Goal: Task Accomplishment & Management: Manage account settings

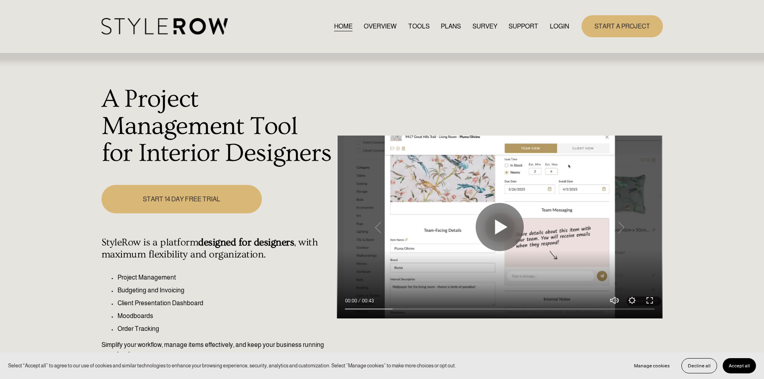
click at [560, 24] on link "LOGIN" at bounding box center [559, 26] width 19 height 11
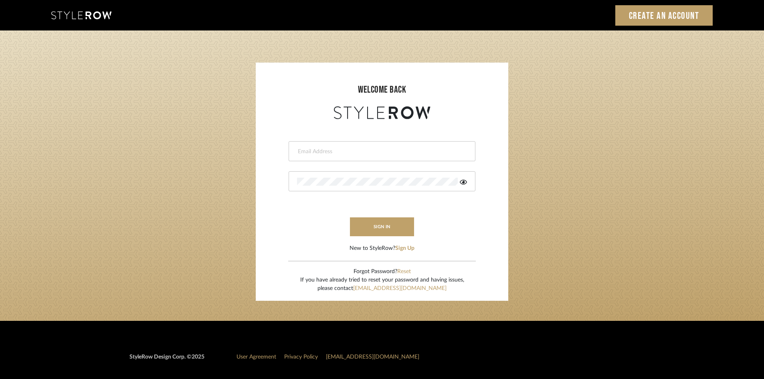
click at [342, 152] on input "email" at bounding box center [381, 152] width 168 height 8
type input "amy.tresbelleinteriors@gmail.com"
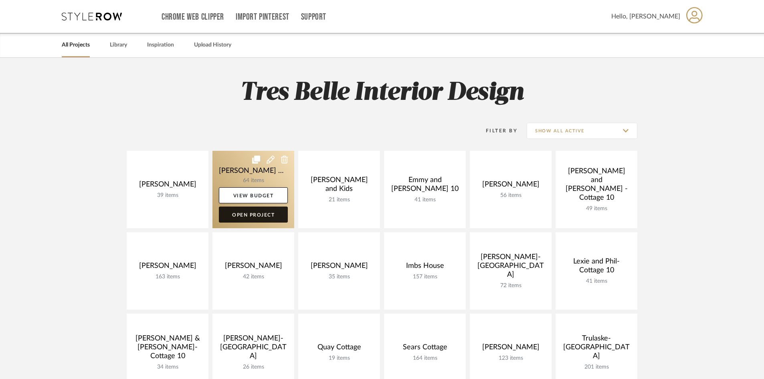
click at [263, 216] on link "Open Project" at bounding box center [253, 215] width 69 height 16
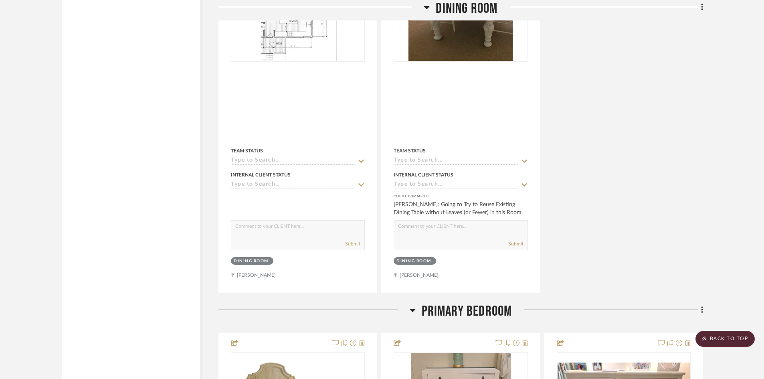
scroll to position [2687, 0]
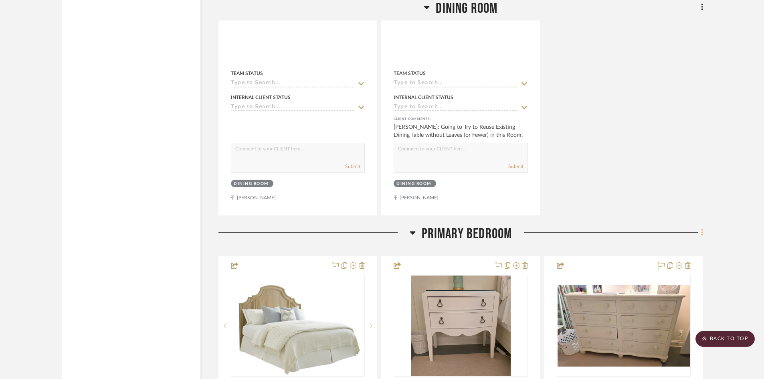
click at [701, 228] on icon at bounding box center [702, 232] width 2 height 9
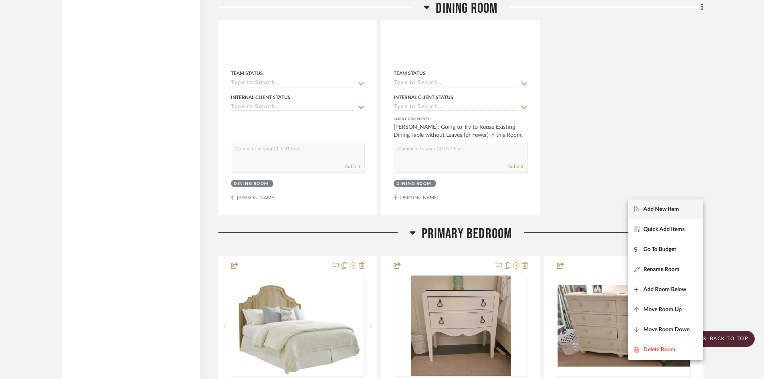
click at [669, 207] on span "Add New Item" at bounding box center [662, 209] width 36 height 7
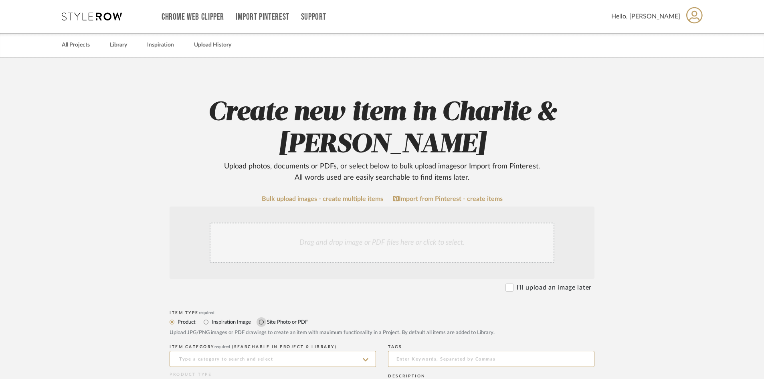
click at [261, 322] on input "Site Photo or PDF" at bounding box center [262, 322] width 10 height 10
radio input "true"
click at [273, 245] on div "Drag and drop image or PDF files here or click to select." at bounding box center [382, 243] width 345 height 40
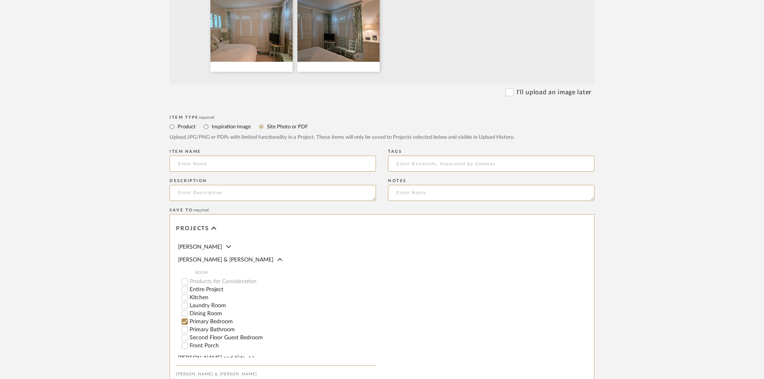
scroll to position [395, 0]
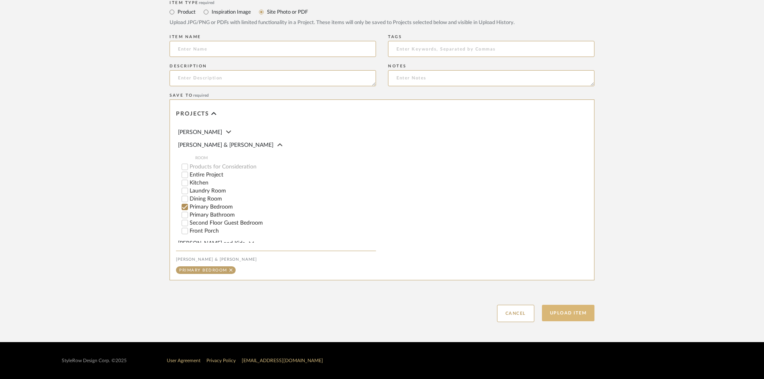
click at [559, 315] on button "Upload Item" at bounding box center [568, 313] width 53 height 16
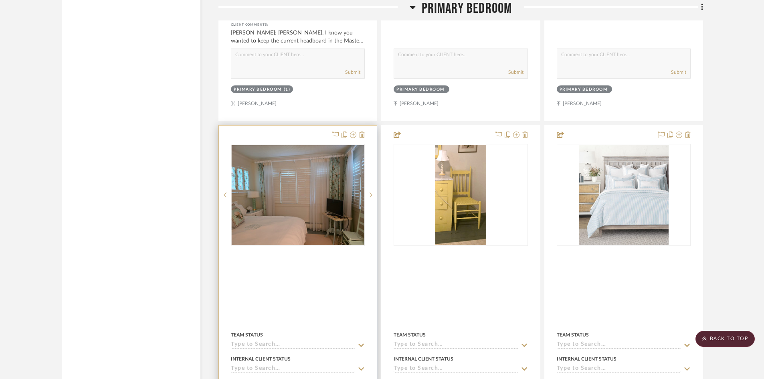
scroll to position [3189, 0]
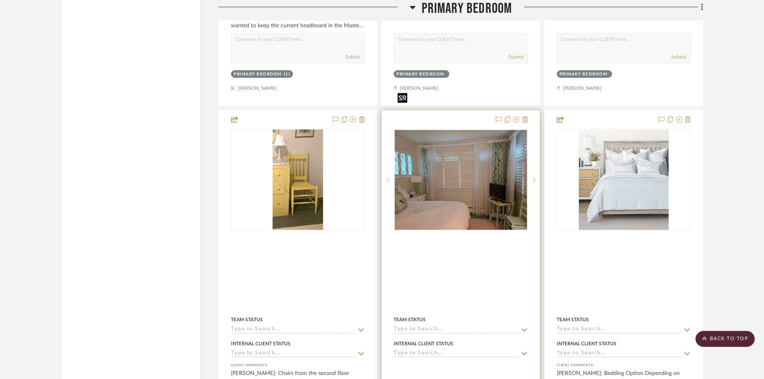
click at [475, 140] on img "0" at bounding box center [461, 179] width 132 height 99
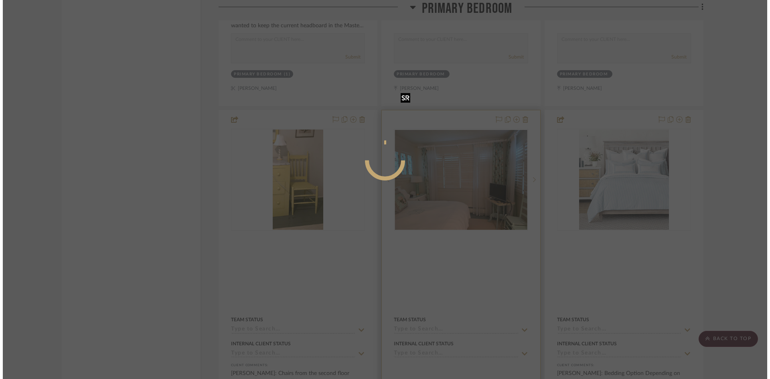
scroll to position [0, 0]
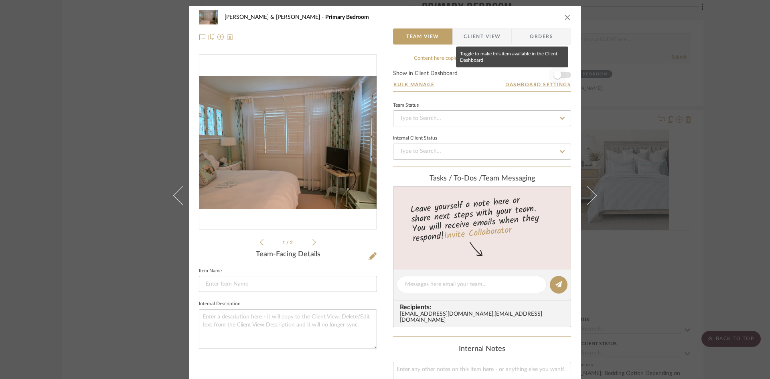
click at [561, 74] on span "button" at bounding box center [558, 75] width 18 height 18
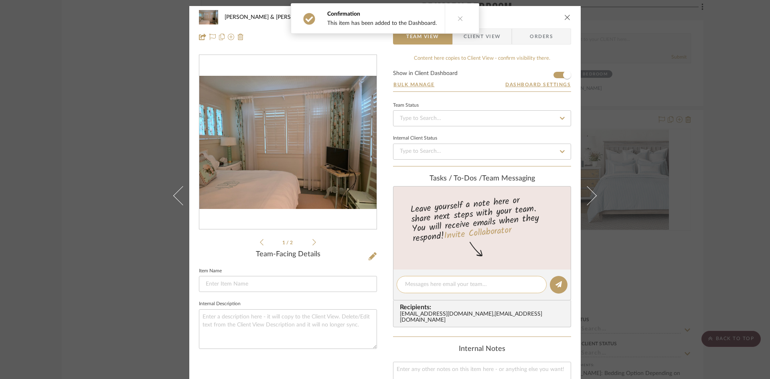
click at [455, 285] on textarea at bounding box center [471, 284] width 133 height 8
click at [478, 39] on span "Client View" at bounding box center [482, 36] width 37 height 16
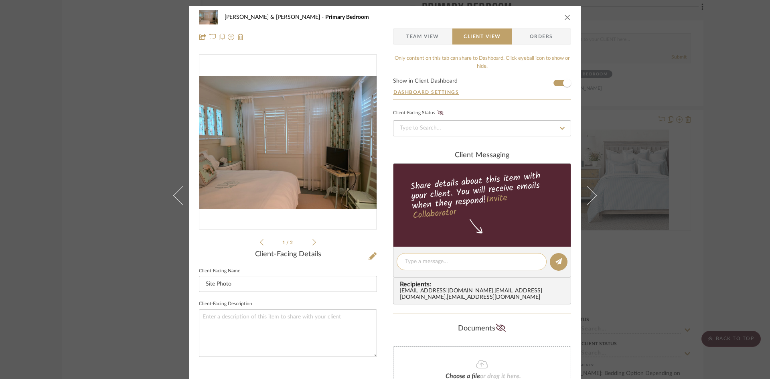
click at [454, 263] on textarea at bounding box center [471, 261] width 133 height 8
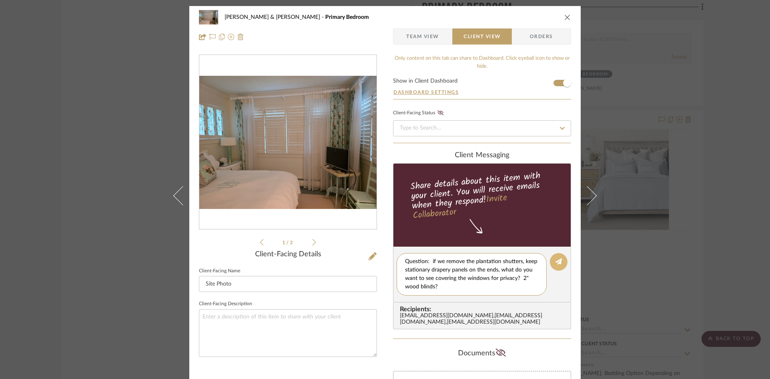
type textarea "Question: if we remove the plantation shutters, keep stationary drapery panels …"
click at [556, 262] on icon at bounding box center [558, 261] width 6 height 6
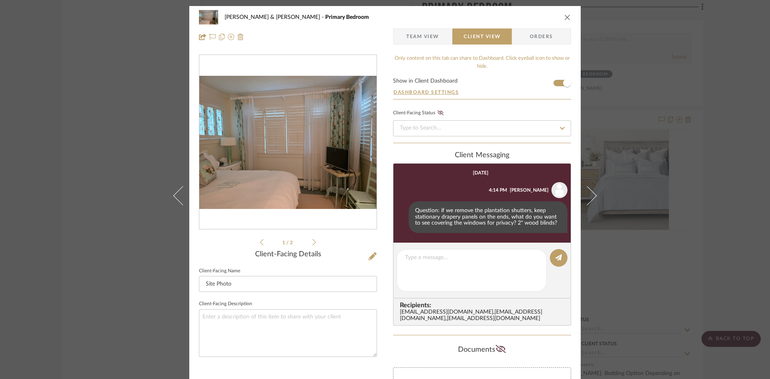
click at [565, 16] on icon "close" at bounding box center [567, 17] width 6 height 6
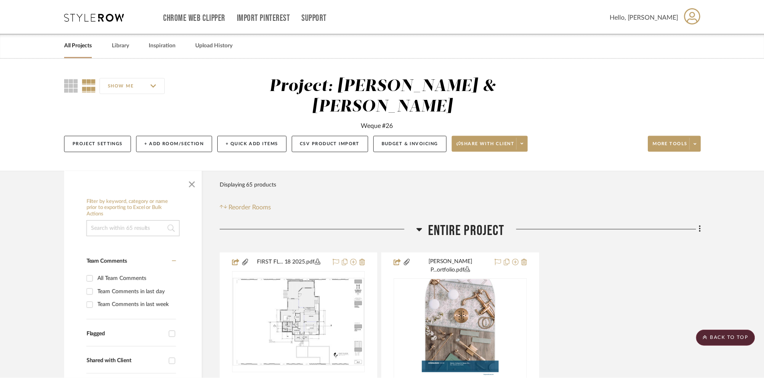
scroll to position [3189, 0]
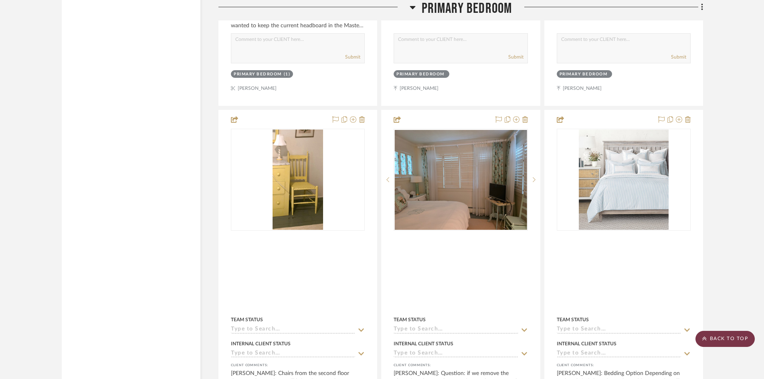
click at [728, 338] on scroll-to-top-button "BACK TO TOP" at bounding box center [725, 339] width 59 height 16
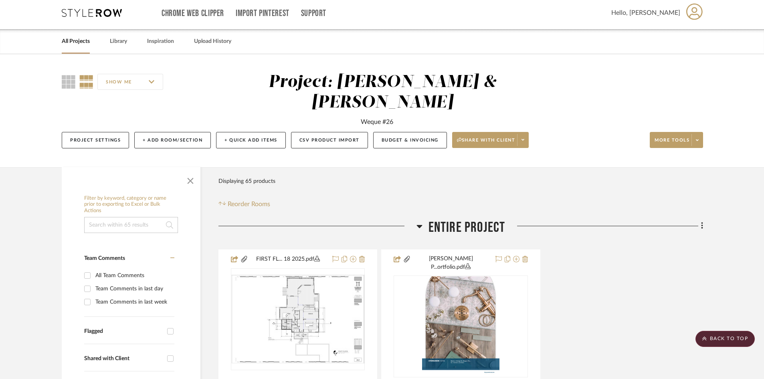
scroll to position [0, 0]
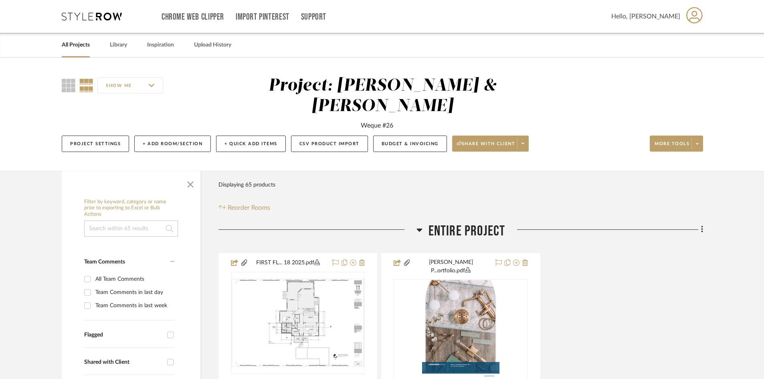
click at [71, 45] on link "All Projects" at bounding box center [76, 45] width 28 height 11
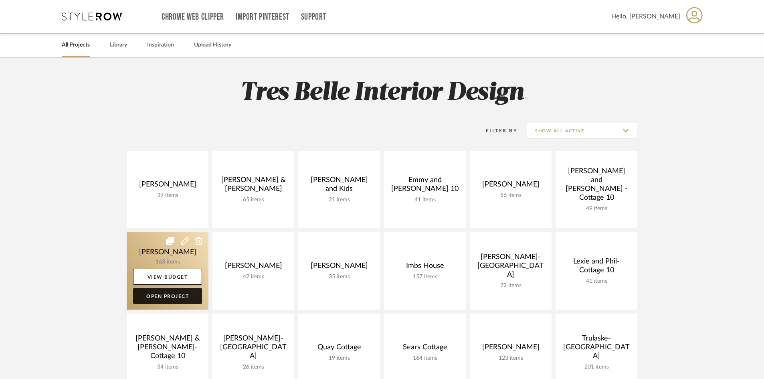
click at [172, 296] on link "Open Project" at bounding box center [167, 296] width 69 height 16
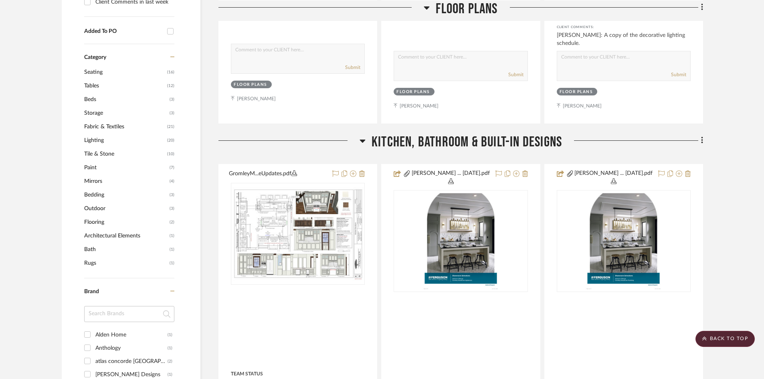
scroll to position [602, 0]
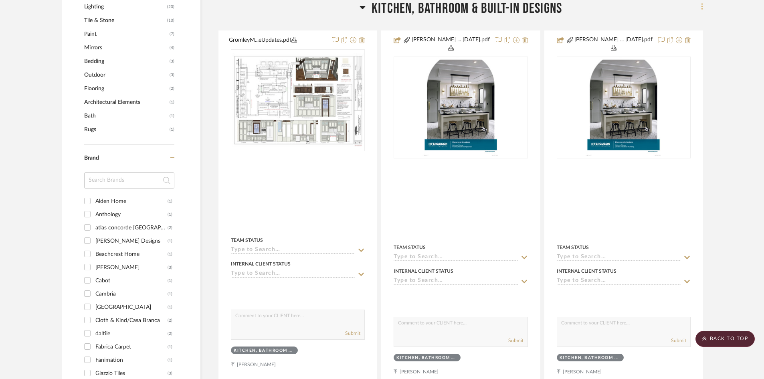
click at [703, 7] on icon at bounding box center [702, 7] width 2 height 7
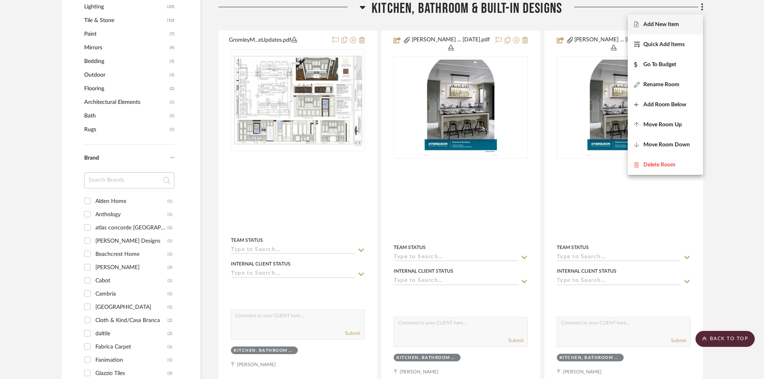
click at [662, 25] on span "Add New Item" at bounding box center [662, 24] width 36 height 7
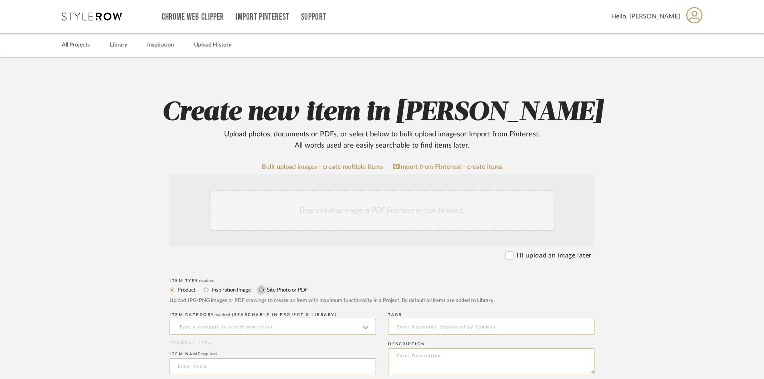
click at [261, 290] on input "Site Photo or PDF" at bounding box center [262, 290] width 10 height 10
radio input "true"
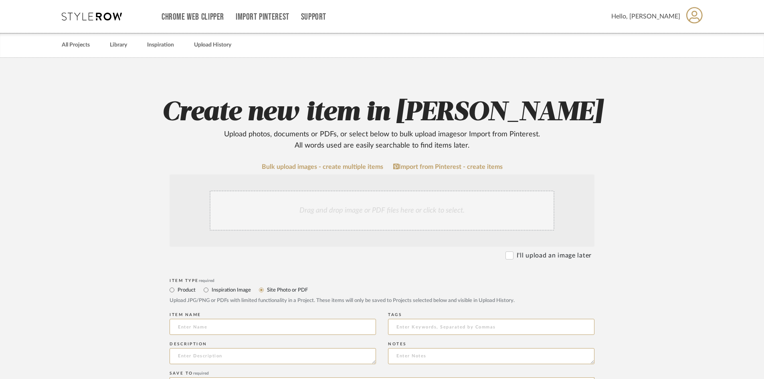
click at [277, 215] on div "Drag and drop image or PDF files here or click to select." at bounding box center [382, 210] width 345 height 40
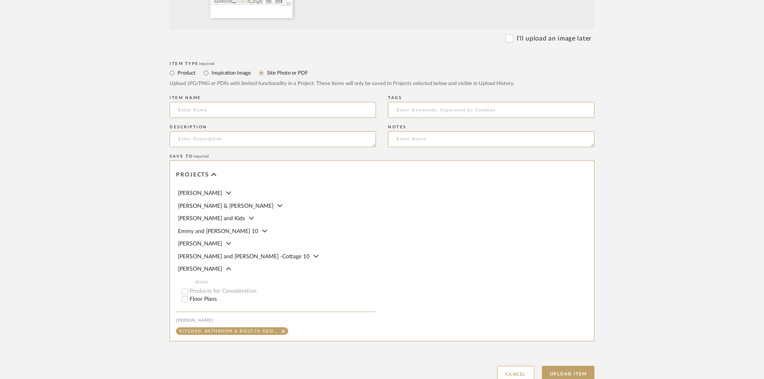
scroll to position [363, 0]
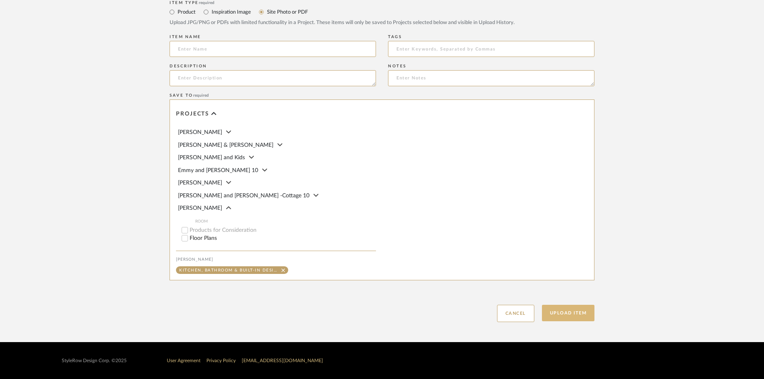
click at [572, 316] on button "Upload Item" at bounding box center [568, 313] width 53 height 16
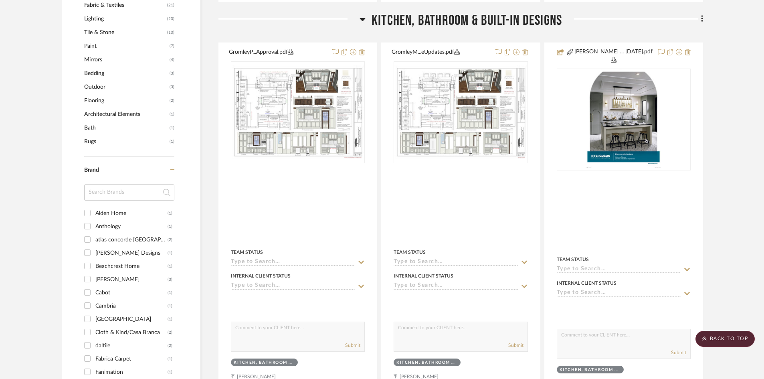
scroll to position [594, 0]
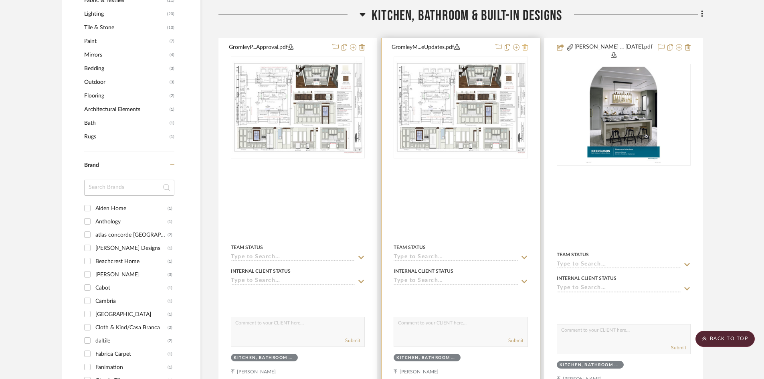
click at [526, 44] on icon at bounding box center [526, 47] width 6 height 6
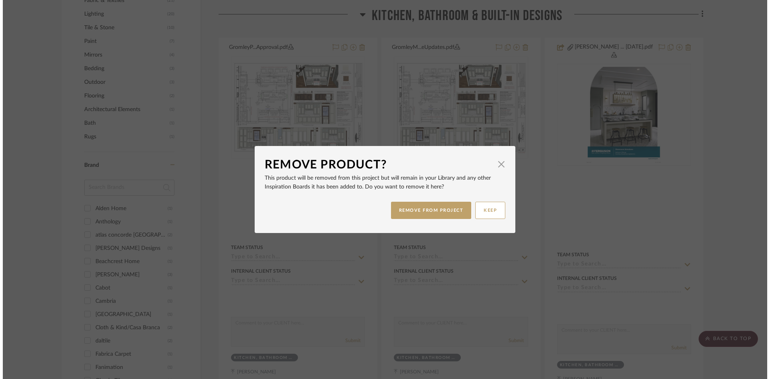
scroll to position [0, 0]
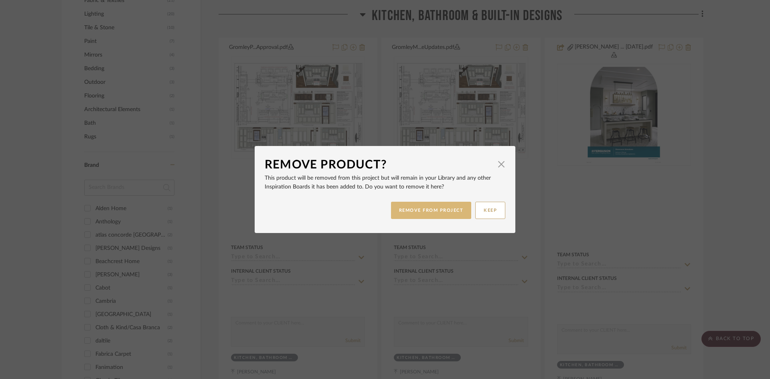
click at [421, 213] on button "REMOVE FROM PROJECT" at bounding box center [431, 210] width 81 height 17
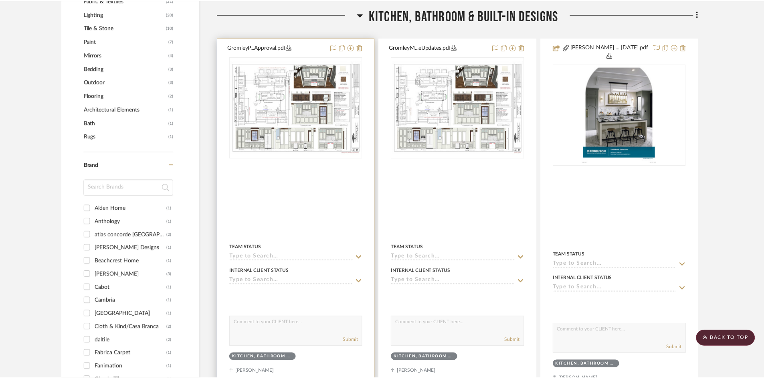
scroll to position [594, 0]
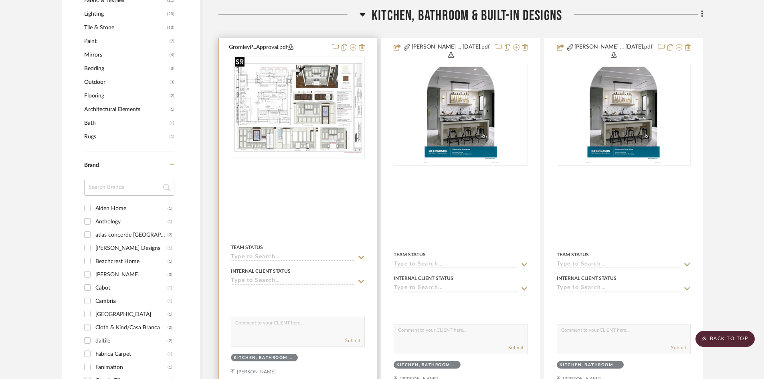
click at [310, 116] on img "0" at bounding box center [298, 108] width 132 height 94
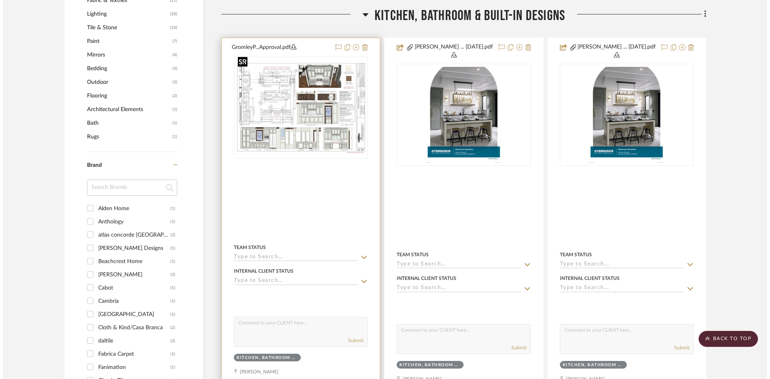
scroll to position [0, 0]
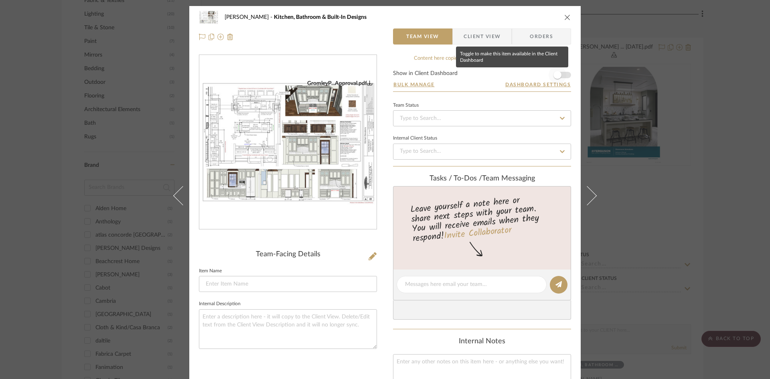
click at [562, 74] on span "button" at bounding box center [558, 75] width 18 height 18
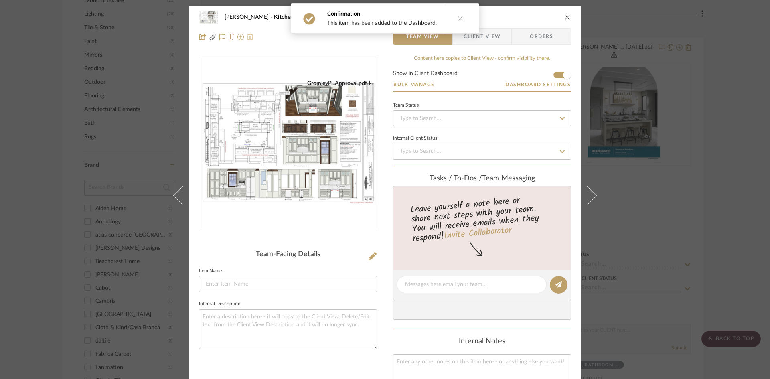
click at [566, 15] on icon "close" at bounding box center [567, 17] width 6 height 6
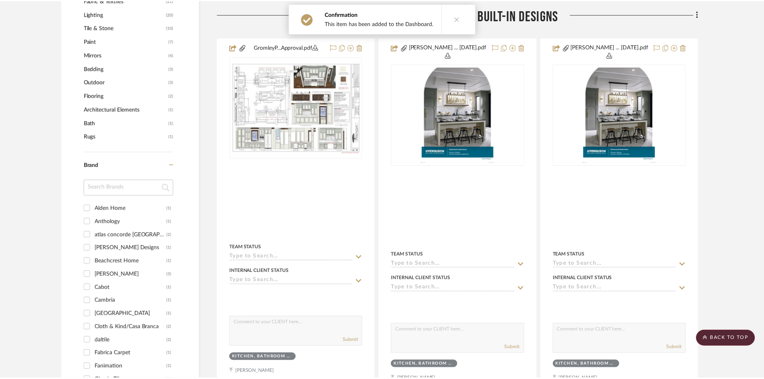
scroll to position [594, 0]
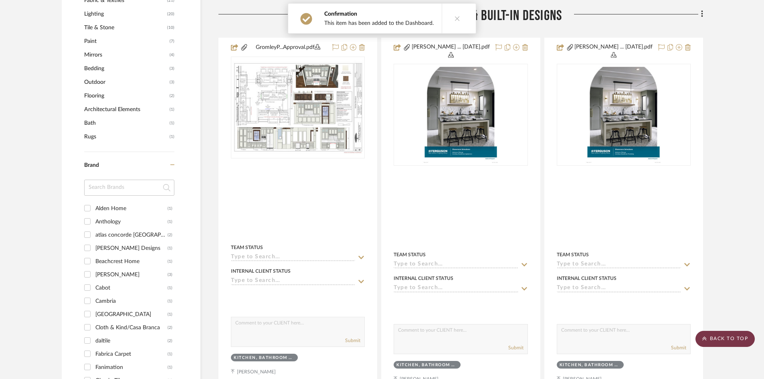
click at [730, 338] on scroll-to-top-button "BACK TO TOP" at bounding box center [725, 339] width 59 height 16
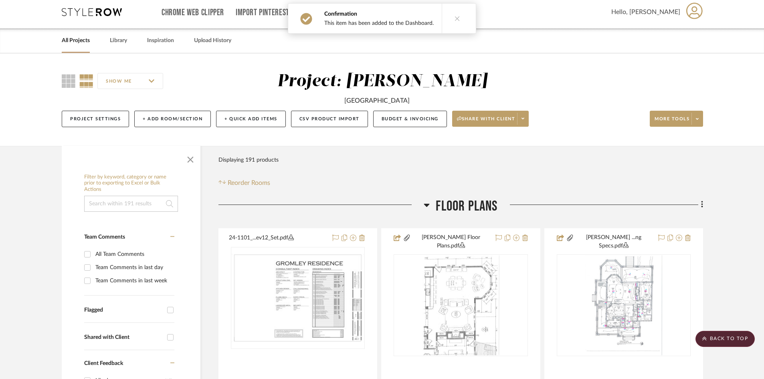
scroll to position [0, 0]
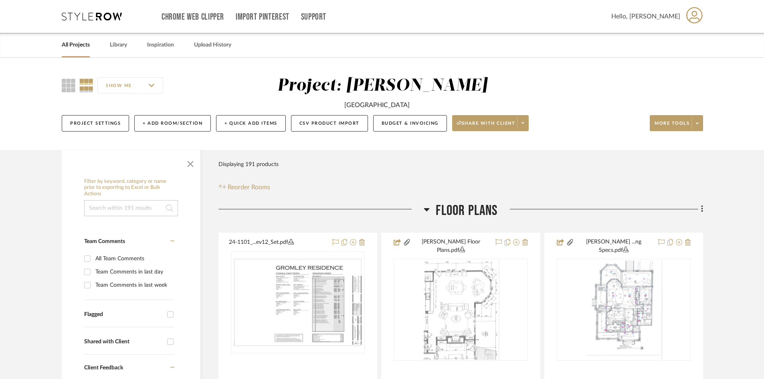
click at [695, 14] on icon at bounding box center [695, 15] width 16 height 17
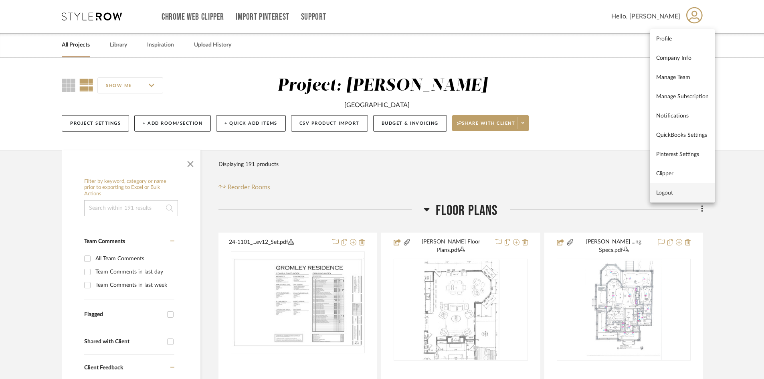
click at [668, 192] on span "Logout" at bounding box center [682, 192] width 53 height 7
